Goal: Information Seeking & Learning: Learn about a topic

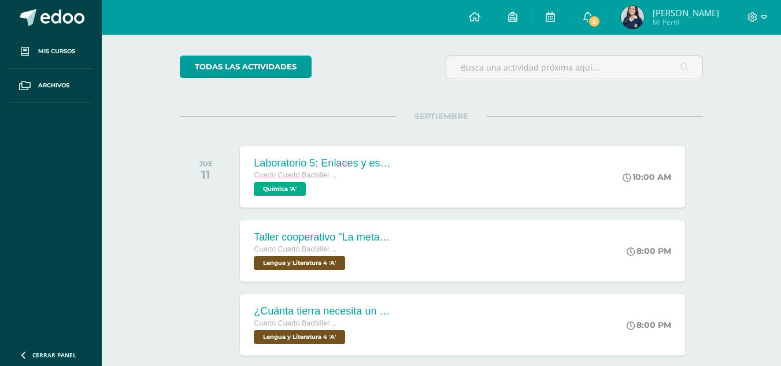
scroll to position [84, 0]
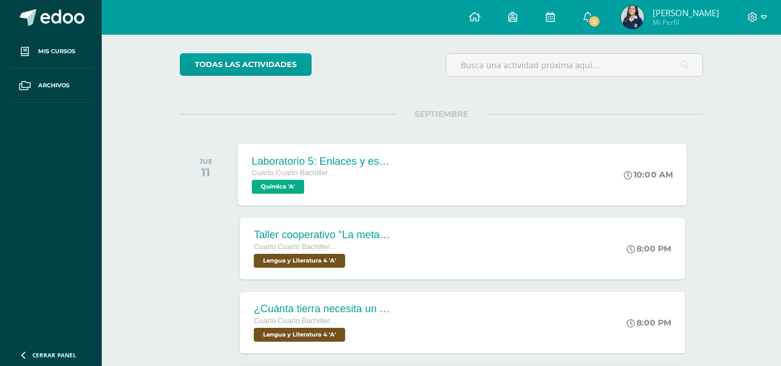
click at [515, 184] on div "Laboratorio 5: Enlaces y estructura [PERSON_NAME] Cuarto Cuarto Bachillerato en…" at bounding box center [462, 174] width 449 height 62
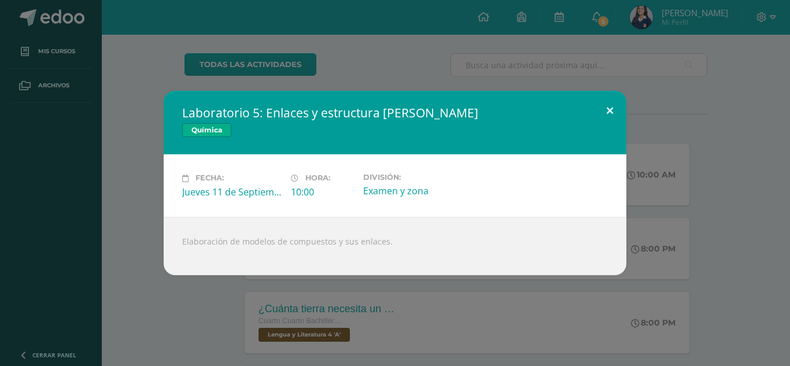
click at [612, 104] on button at bounding box center [609, 110] width 33 height 39
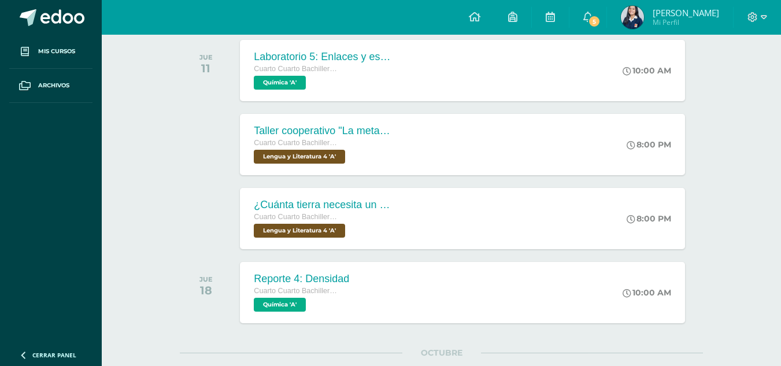
scroll to position [189, 0]
click at [504, 131] on div "Taller cooperativo "La metamorfosis· Cuarto Cuarto Bachillerato en Ciencias y L…" at bounding box center [462, 144] width 449 height 62
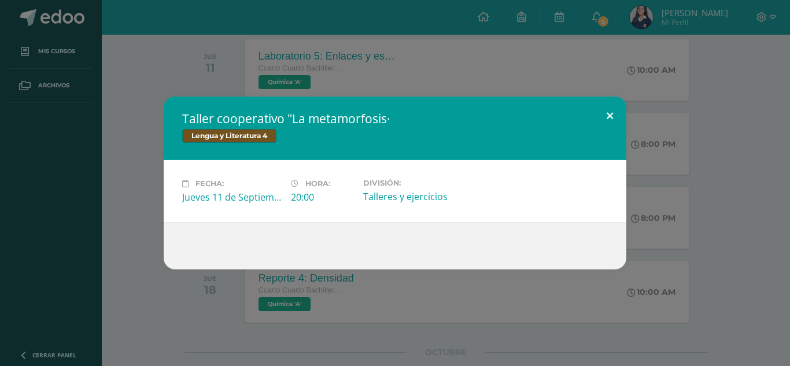
click at [606, 118] on button at bounding box center [609, 116] width 33 height 39
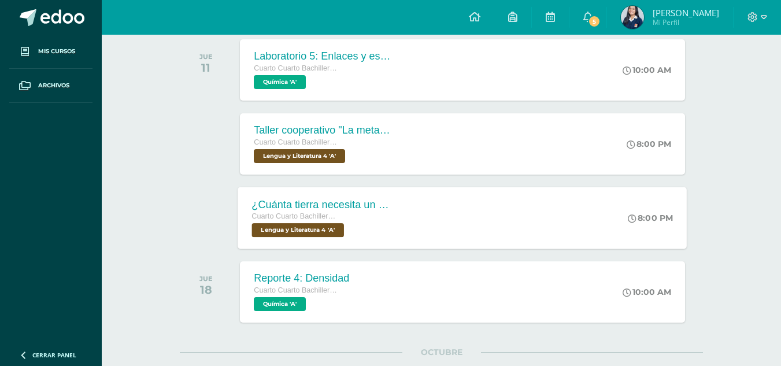
click at [498, 224] on div "¿Cuánta tierra necesita un hombre? Cuarto Cuarto Bachillerato en Ciencias y Let…" at bounding box center [462, 218] width 449 height 62
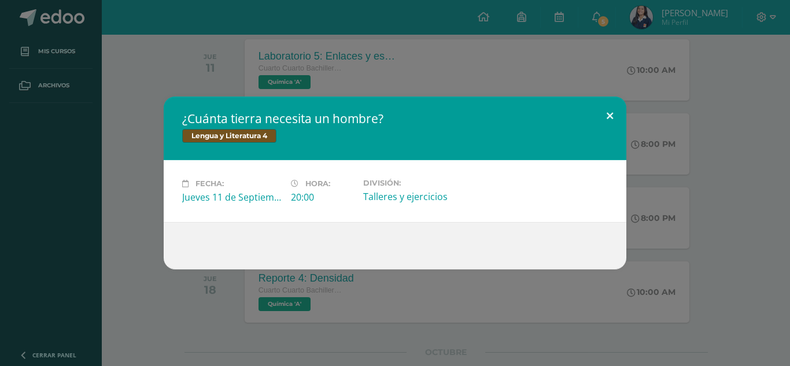
click at [608, 113] on button at bounding box center [609, 116] width 33 height 39
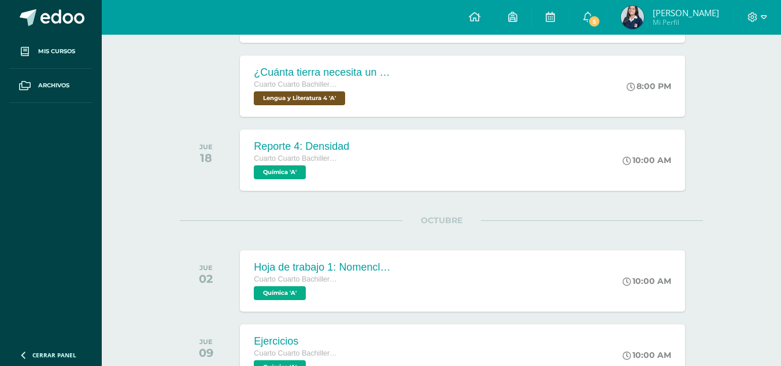
scroll to position [321, 0]
click at [548, 147] on div "Reporte 4: Densidad Cuarto Cuarto Bachillerato en Ciencias y Letras Química 'A'…" at bounding box center [462, 159] width 444 height 61
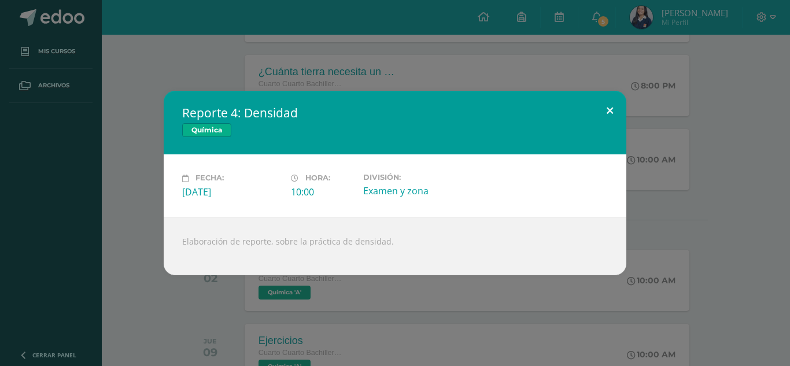
click at [608, 114] on button at bounding box center [609, 110] width 33 height 39
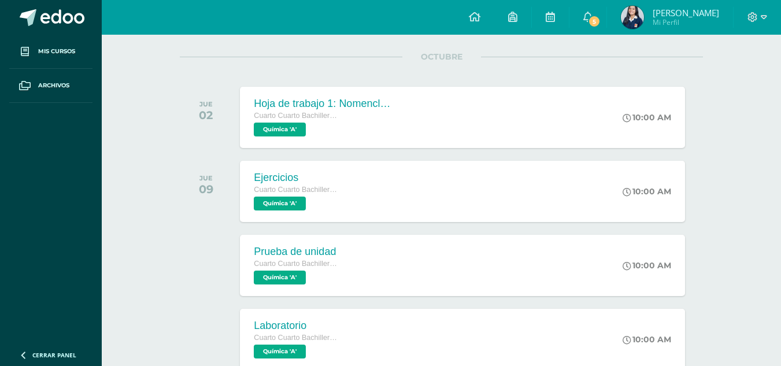
scroll to position [485, 0]
click at [599, 10] on link "5" at bounding box center [587, 17] width 37 height 35
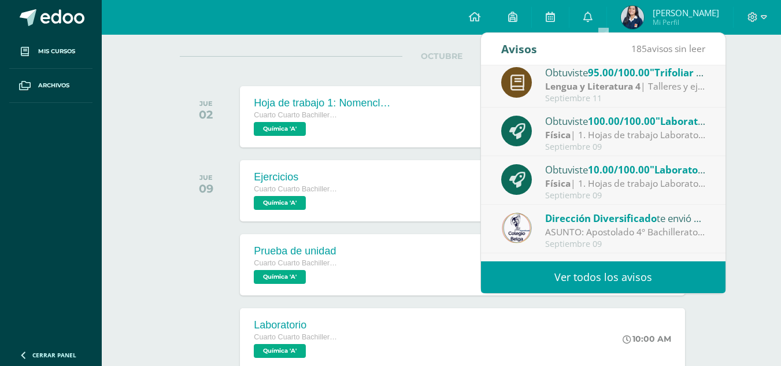
scroll to position [7, 0]
click at [558, 227] on div "ASUNTO: Apostolado 4º Bachillerato CCLL : ASUNTO: Apostolado 4º Bachillerato CC…" at bounding box center [625, 231] width 161 height 13
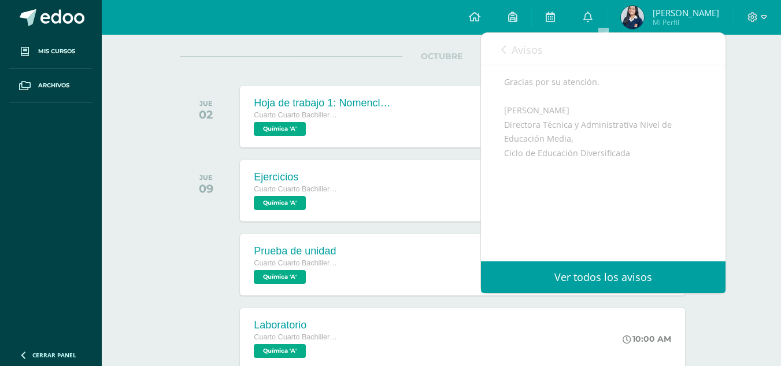
scroll to position [377, 0]
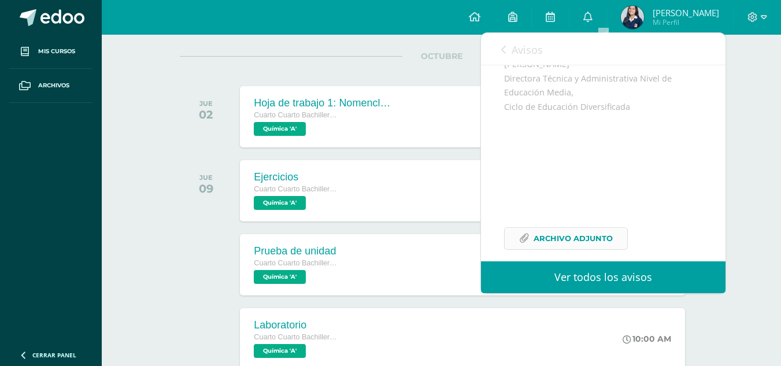
click at [545, 228] on span "Archivo Adjunto" at bounding box center [573, 238] width 79 height 21
